Goal: Task Accomplishment & Management: Use online tool/utility

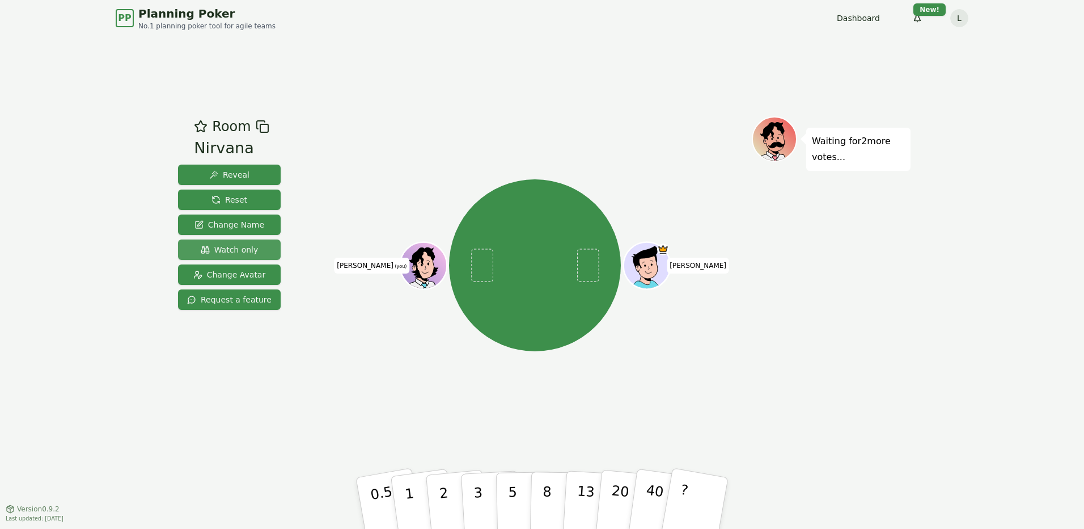
click at [244, 254] on span "Watch only" at bounding box center [230, 249] width 58 height 11
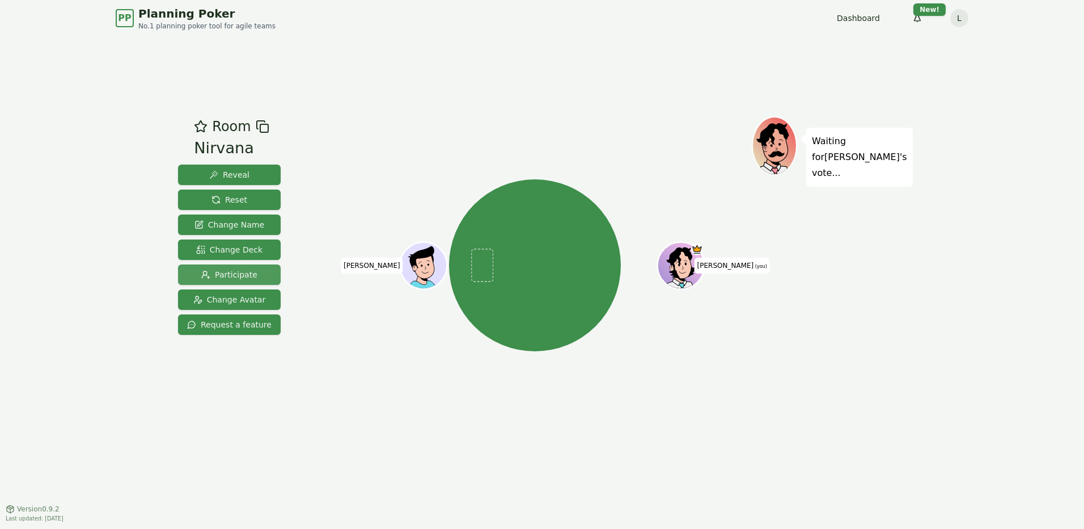
click at [237, 276] on span "Participate" at bounding box center [229, 274] width 56 height 11
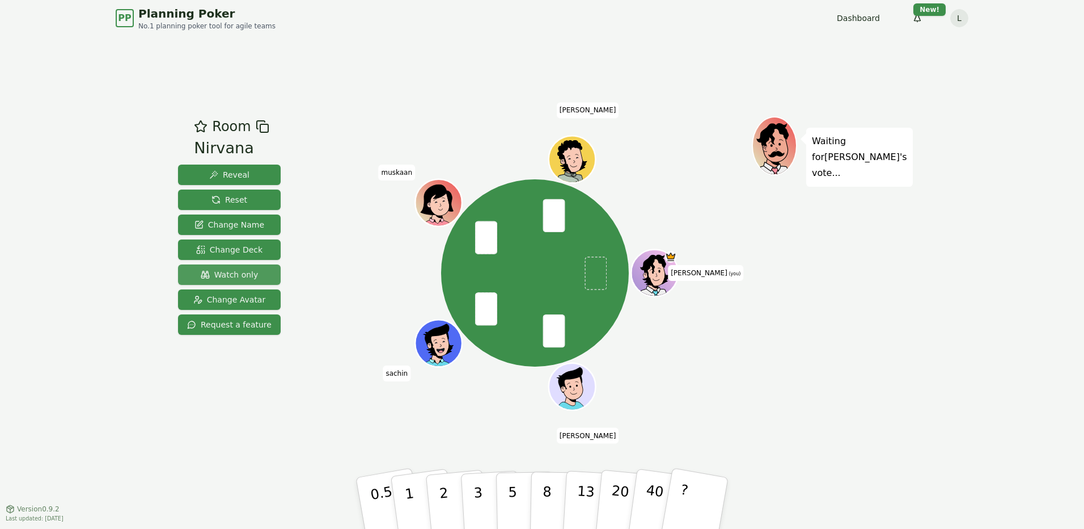
click at [245, 274] on span "Watch only" at bounding box center [230, 274] width 58 height 11
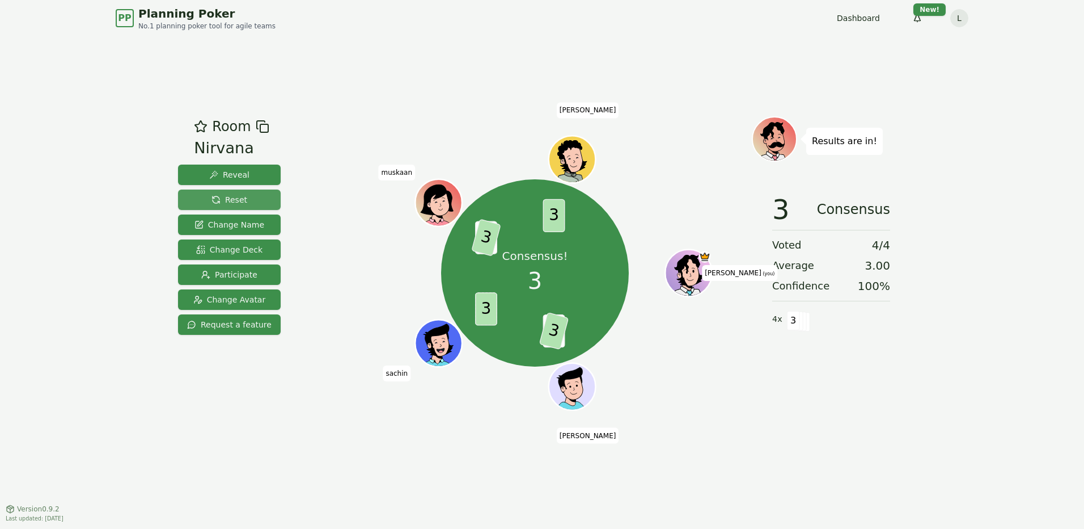
click at [235, 189] on button "Reset" at bounding box center [229, 199] width 103 height 20
drag, startPoint x: 227, startPoint y: 197, endPoint x: 217, endPoint y: 122, distance: 75.5
click at [227, 197] on span "Reset" at bounding box center [230, 199] width 36 height 11
click at [232, 195] on span "Reset" at bounding box center [230, 199] width 36 height 11
click at [223, 200] on span "Reset" at bounding box center [230, 199] width 36 height 11
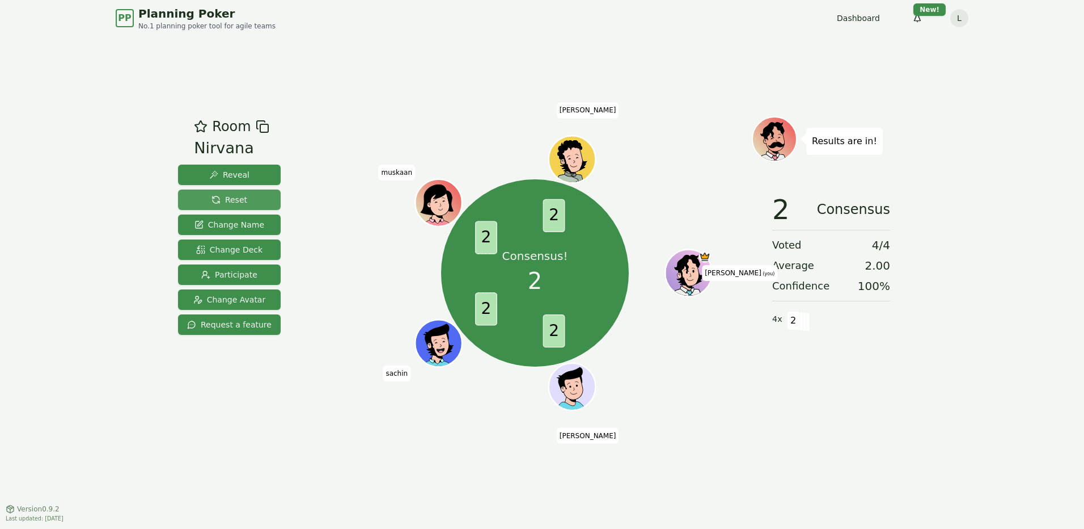
click at [250, 196] on button "Reset" at bounding box center [229, 199] width 103 height 20
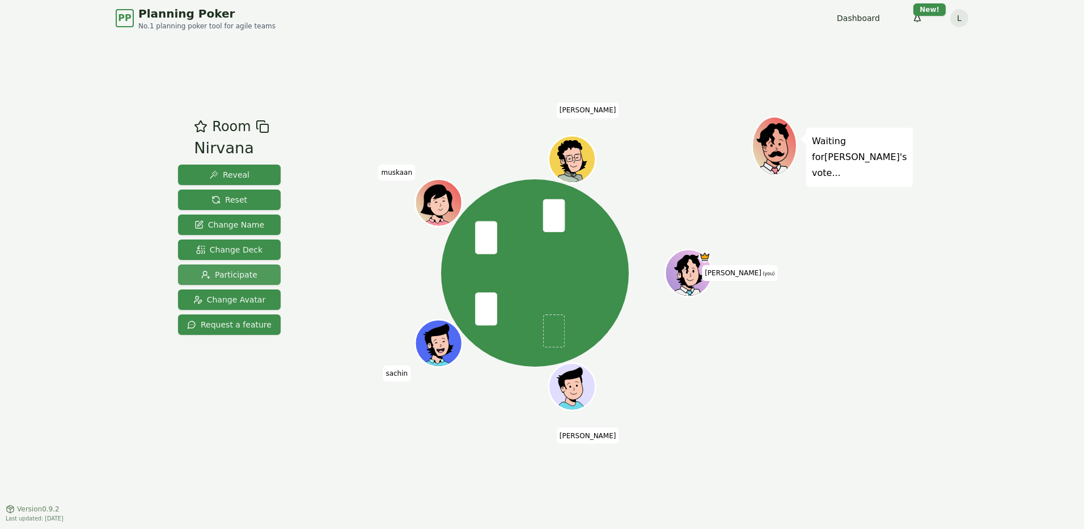
click at [225, 280] on span "Participate" at bounding box center [229, 274] width 56 height 11
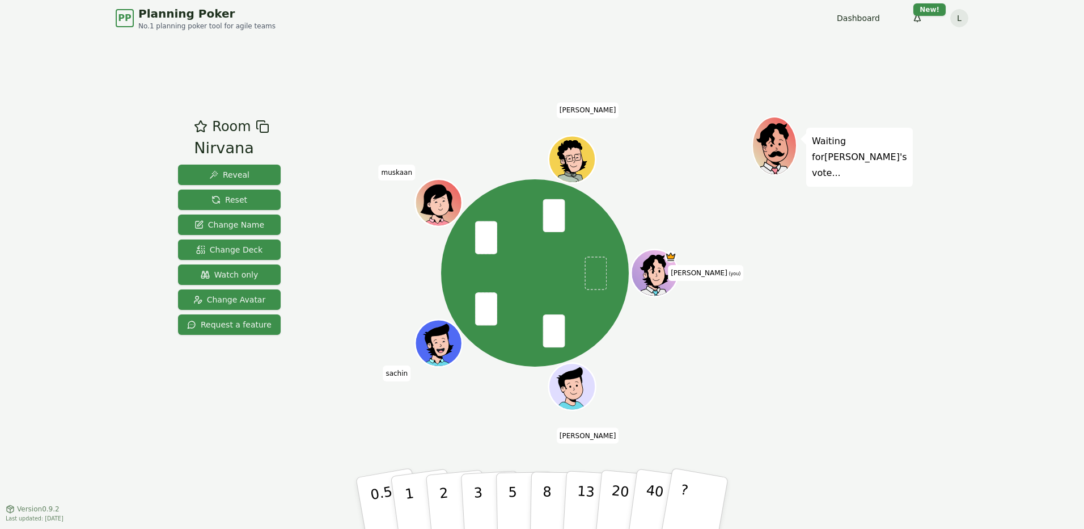
click at [514, 28] on div "PP Planning Poker No.1 planning poker tool for agile teams Dashboard Toggle the…" at bounding box center [542, 18] width 853 height 36
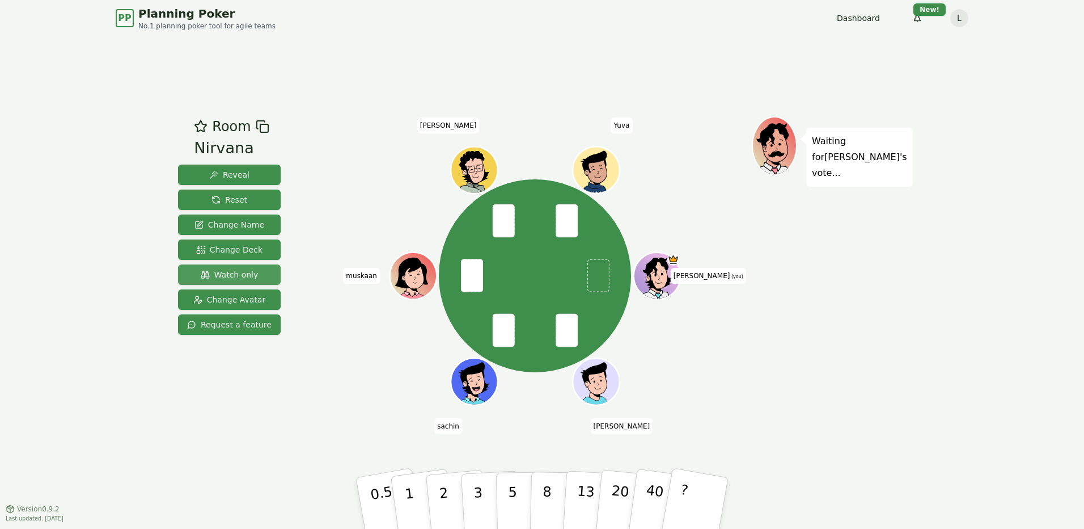
click at [250, 271] on span "Watch only" at bounding box center [230, 274] width 58 height 11
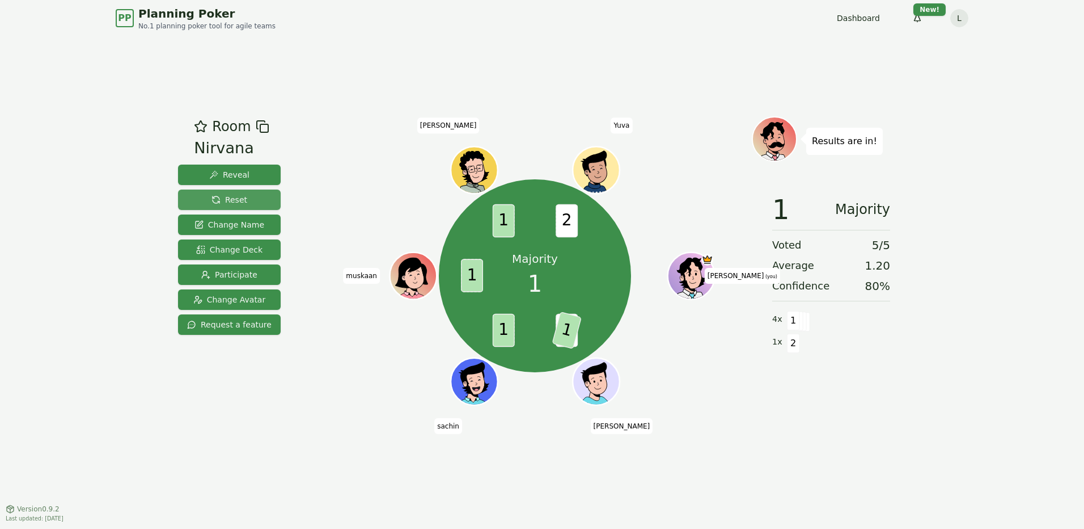
click at [250, 198] on button "Reset" at bounding box center [229, 199] width 103 height 20
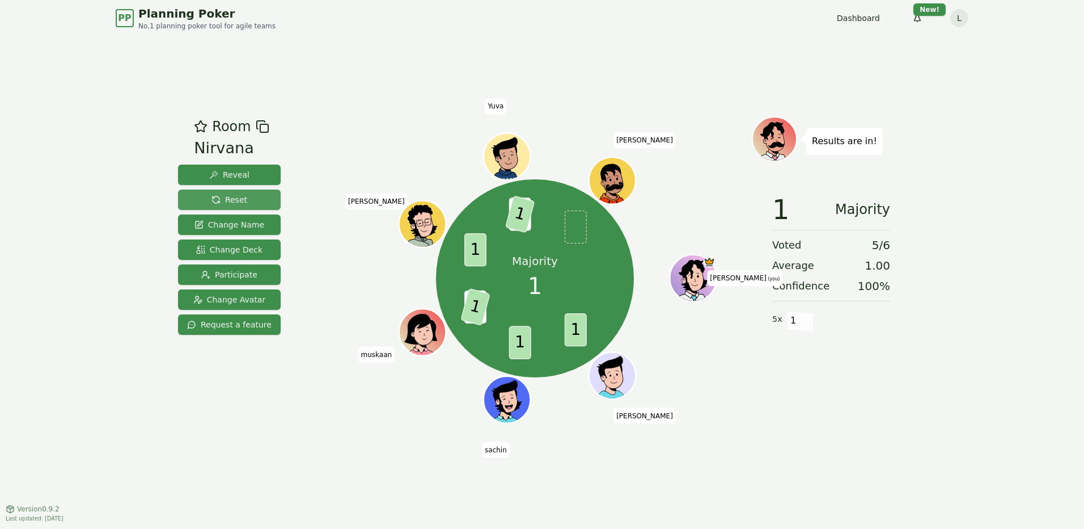
click at [222, 204] on span "Reset" at bounding box center [230, 199] width 36 height 11
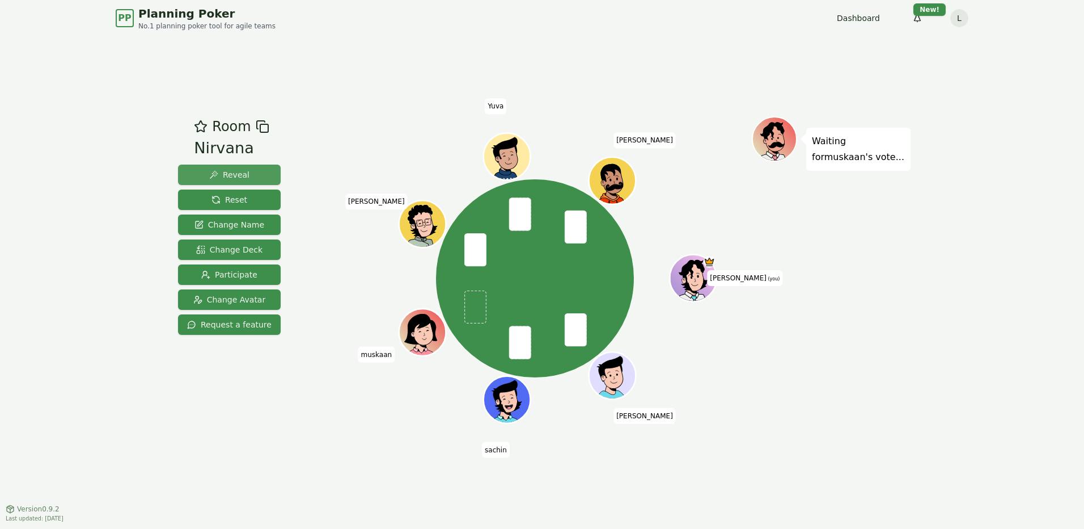
click at [240, 176] on span "Reveal" at bounding box center [229, 174] width 40 height 11
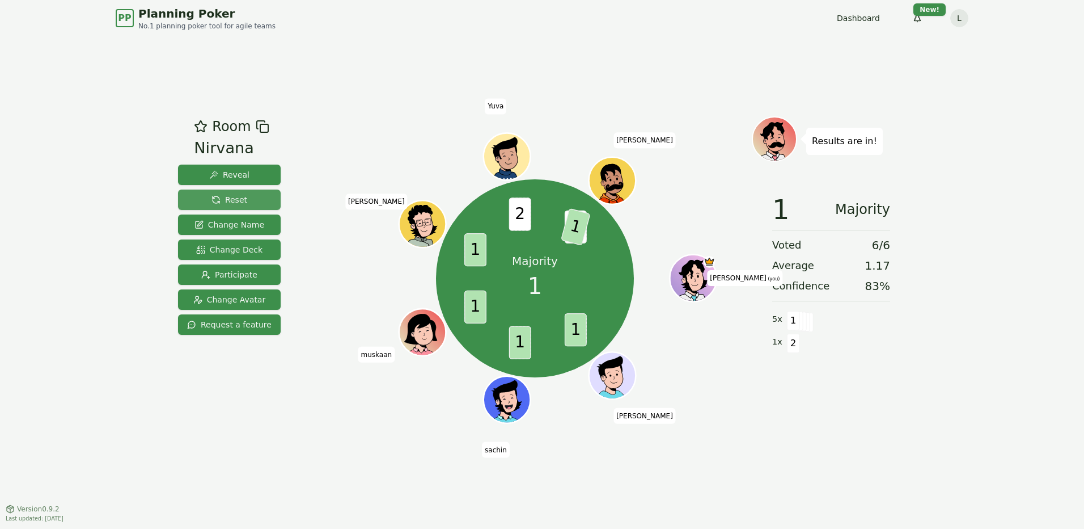
click at [230, 202] on span "Reset" at bounding box center [230, 199] width 36 height 11
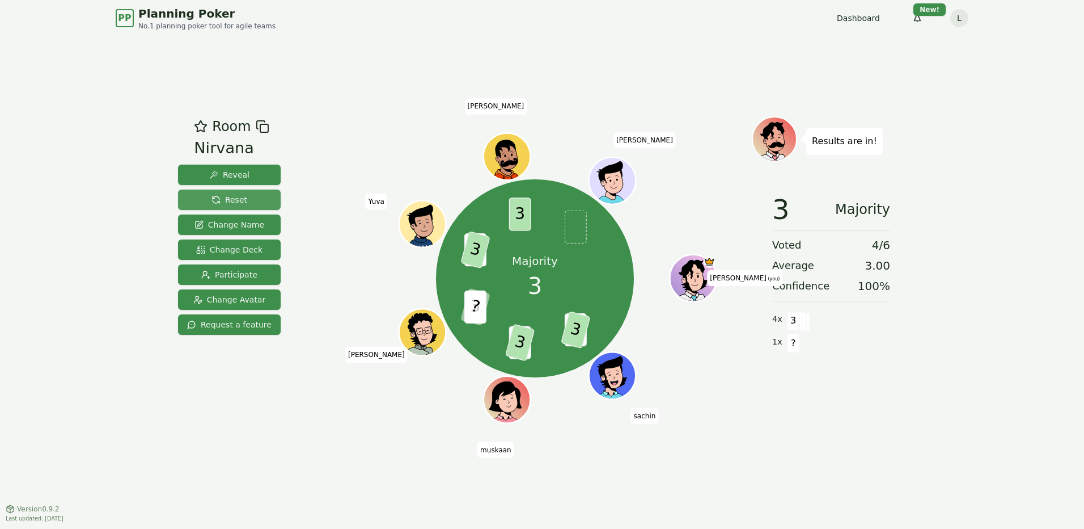
click at [250, 196] on button "Reset" at bounding box center [229, 199] width 103 height 20
click at [220, 198] on span "Reset" at bounding box center [230, 199] width 36 height 11
drag, startPoint x: 225, startPoint y: 196, endPoint x: 193, endPoint y: 103, distance: 98.8
click at [225, 196] on span "Reset" at bounding box center [230, 199] width 36 height 11
